Goal: Task Accomplishment & Management: Use online tool/utility

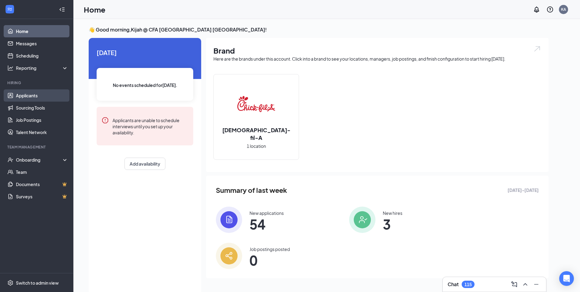
click at [34, 98] on link "Applicants" at bounding box center [42, 95] width 52 height 12
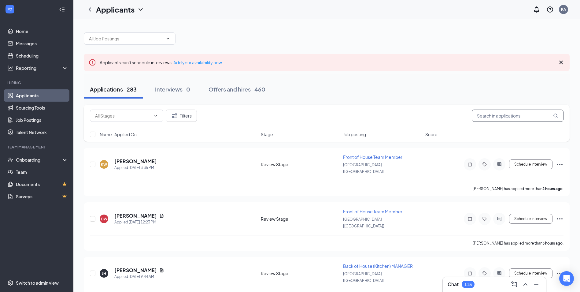
click at [522, 120] on input "text" at bounding box center [518, 115] width 92 height 12
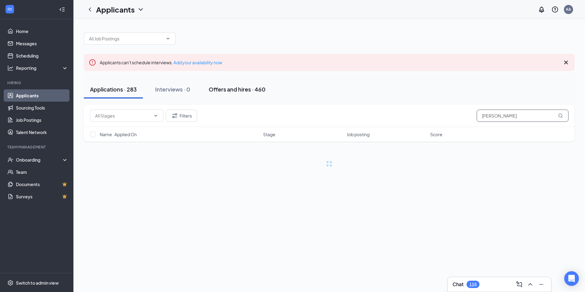
type input "[PERSON_NAME]"
click at [238, 90] on div "Offers and hires · 460" at bounding box center [237, 89] width 57 height 8
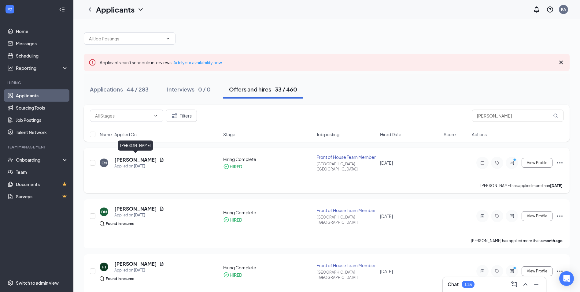
click at [141, 157] on h5 "[PERSON_NAME]" at bounding box center [135, 159] width 43 height 7
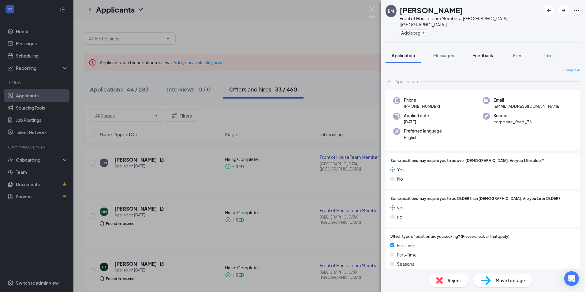
click at [484, 52] on button "Feedback" at bounding box center [482, 55] width 33 height 15
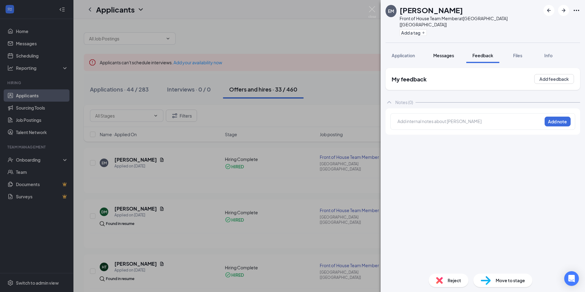
click at [435, 53] on span "Messages" at bounding box center [443, 56] width 21 height 6
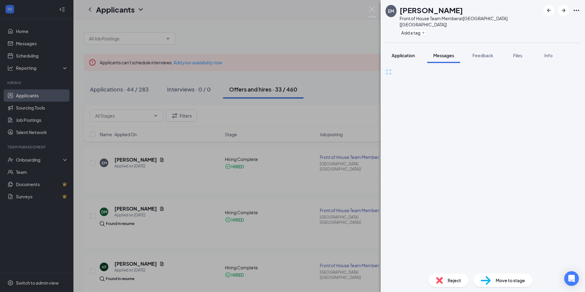
click at [407, 53] on span "Application" at bounding box center [402, 56] width 23 height 6
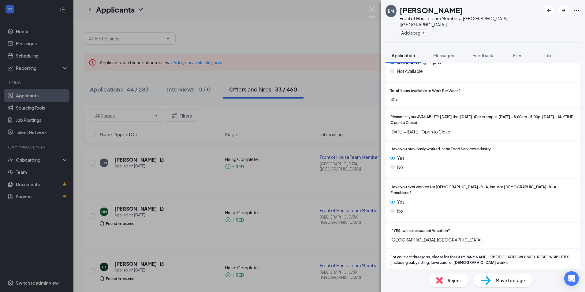
scroll to position [218, 0]
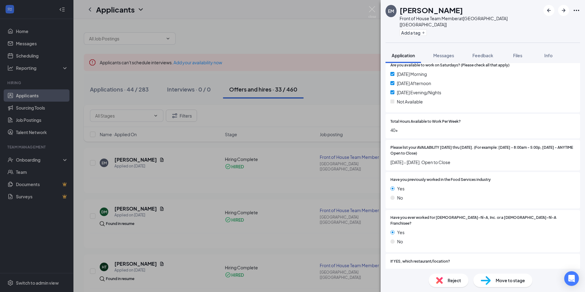
click at [310, 46] on div "EM [PERSON_NAME] Front of House Team Member at [GEOGRAPHIC_DATA] [[GEOGRAPHIC_D…" at bounding box center [292, 146] width 585 height 292
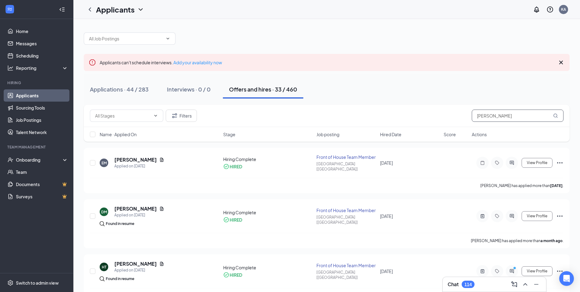
drag, startPoint x: 456, startPoint y: 121, endPoint x: 436, endPoint y: 118, distance: 20.6
click at [436, 118] on div "Filters [PERSON_NAME]" at bounding box center [327, 115] width 474 height 12
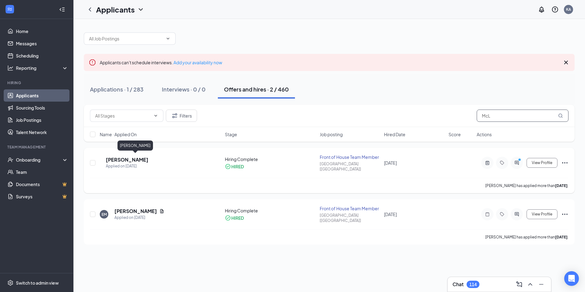
type input "McL"
click at [139, 157] on h5 "[PERSON_NAME]" at bounding box center [127, 159] width 43 height 7
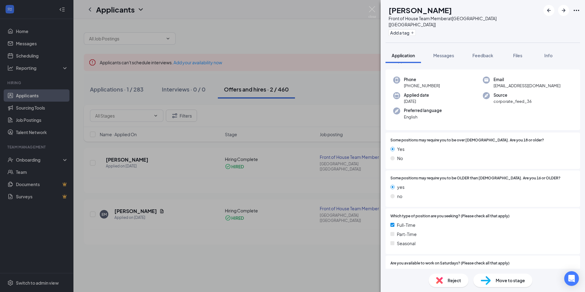
scroll to position [153, 0]
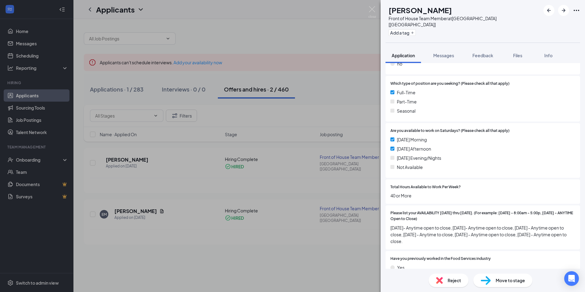
click at [259, 26] on div "[PERSON_NAME] Front of House Team Member at [GEOGRAPHIC_DATA] [AR] Add a tag Ap…" at bounding box center [292, 146] width 585 height 292
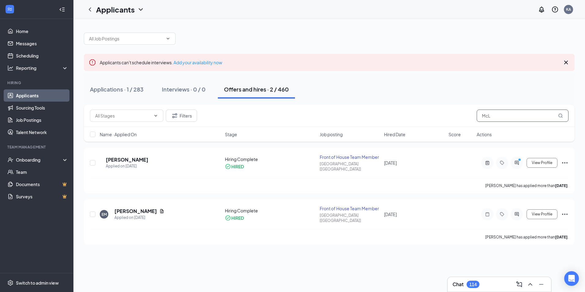
drag, startPoint x: 509, startPoint y: 118, endPoint x: 408, endPoint y: 114, distance: 100.4
click at [410, 117] on div "Filters McL" at bounding box center [329, 115] width 478 height 12
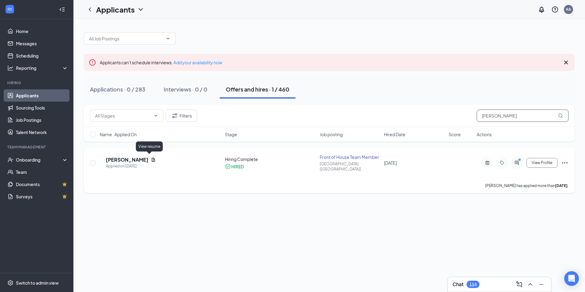
type input "[PERSON_NAME]"
click at [138, 158] on h5 "[PERSON_NAME]" at bounding box center [127, 159] width 43 height 7
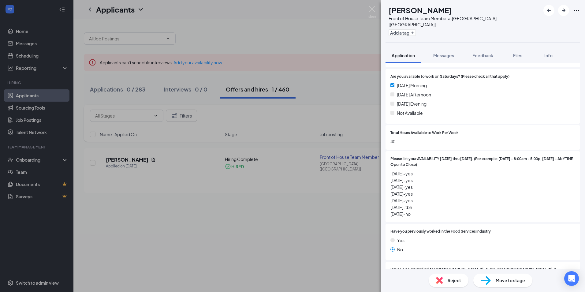
scroll to position [245, 0]
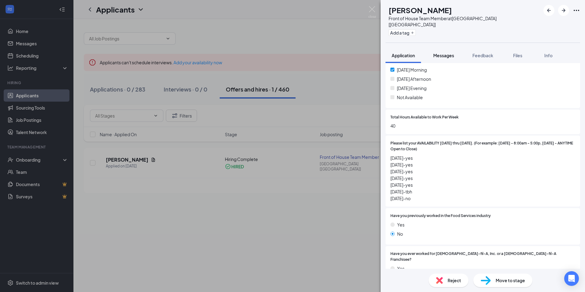
click at [445, 52] on button "Messages" at bounding box center [443, 55] width 33 height 15
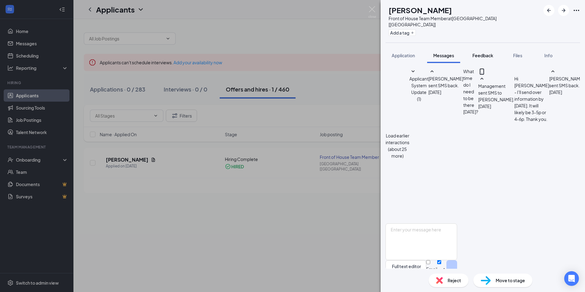
scroll to position [336, 0]
click at [481, 53] on span "Feedback" at bounding box center [482, 56] width 21 height 6
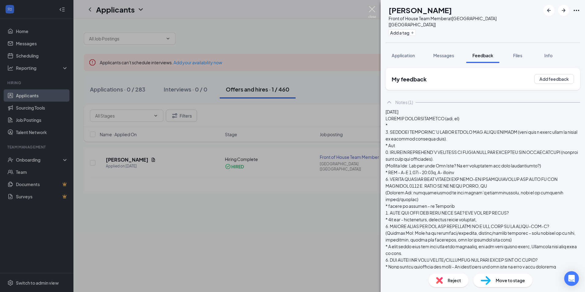
click at [369, 9] on img at bounding box center [372, 12] width 8 height 12
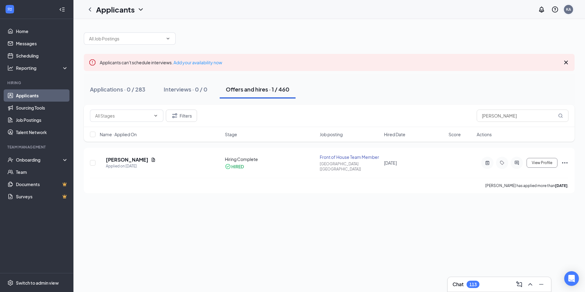
click at [567, 11] on div "KA" at bounding box center [568, 9] width 5 height 5
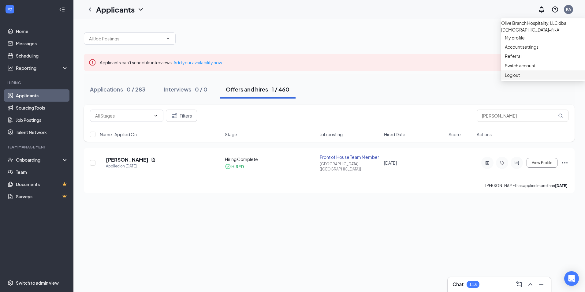
click at [521, 78] on div "Log out" at bounding box center [543, 75] width 76 height 6
